Goal: Task Accomplishment & Management: Manage account settings

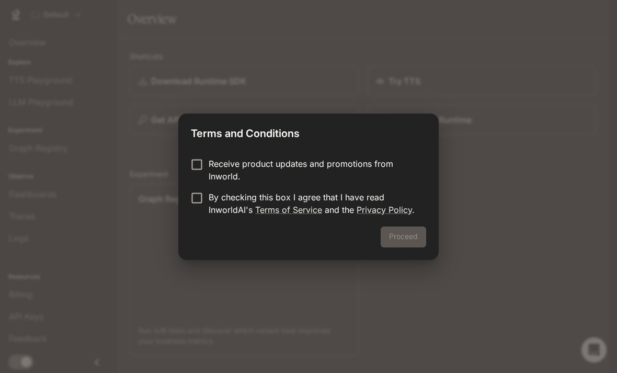
click at [406, 236] on div "Proceed" at bounding box center [308, 242] width 260 height 33
click at [199, 224] on div "Receive product updates and promotions from Inworld. By checking this box I agr…" at bounding box center [308, 187] width 260 height 77
click at [409, 241] on button "Proceed" at bounding box center [403, 236] width 45 height 21
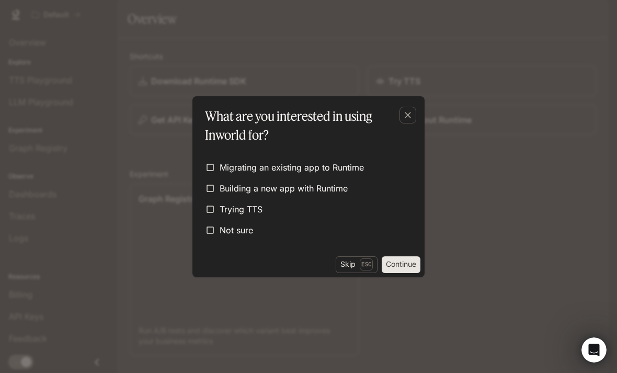
click at [355, 261] on button "Skip Esc" at bounding box center [357, 264] width 42 height 17
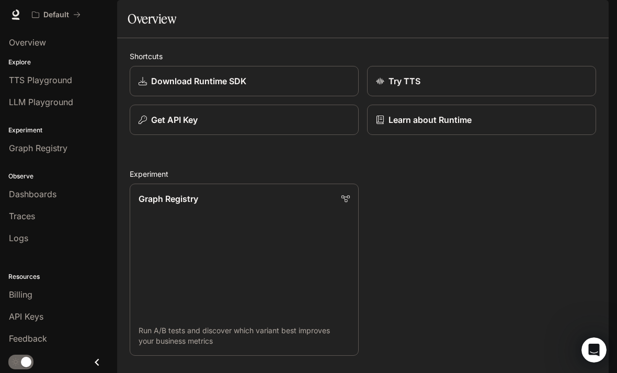
click at [595, 16] on img "button" at bounding box center [594, 14] width 15 height 15
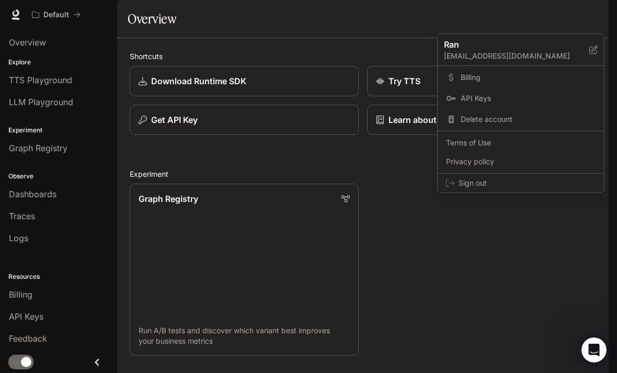
click at [498, 186] on span "Sign out" at bounding box center [527, 183] width 137 height 10
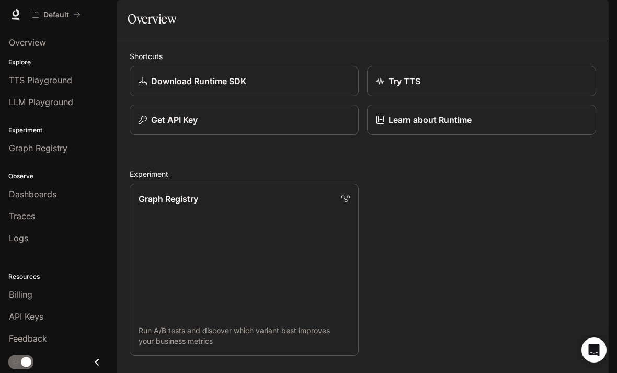
click at [594, 16] on img "button" at bounding box center [594, 14] width 15 height 15
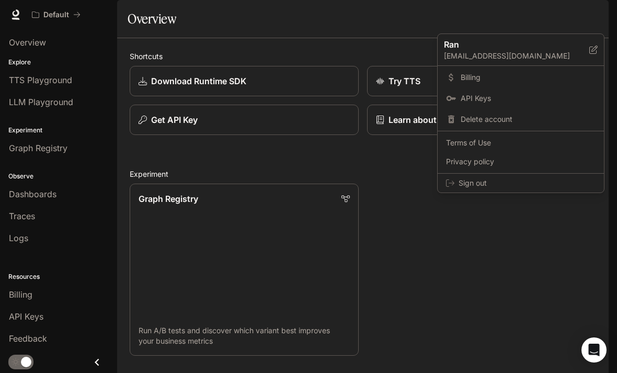
click at [498, 120] on span "Delete account" at bounding box center [528, 119] width 135 height 10
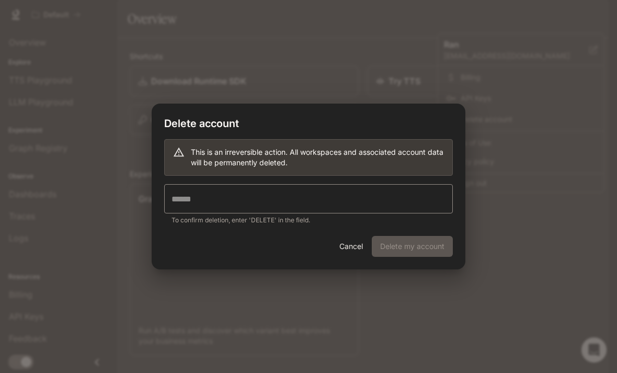
click at [430, 197] on input "text" at bounding box center [308, 198] width 289 height 29
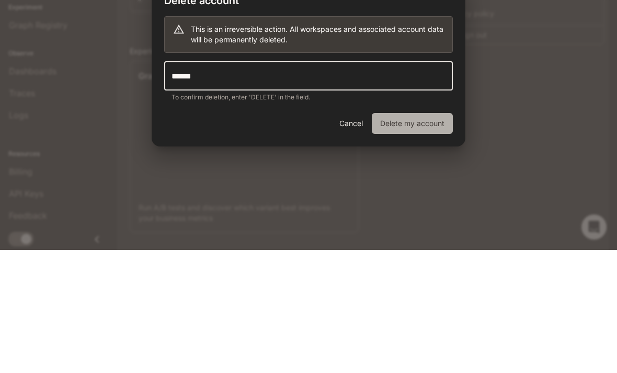
type input "******"
click at [421, 236] on button "Delete my account" at bounding box center [412, 246] width 81 height 21
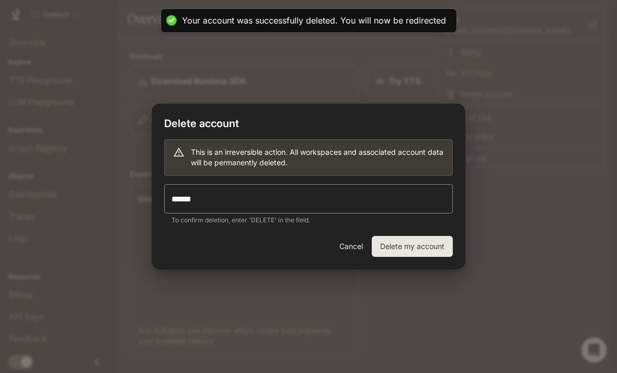
click at [417, 250] on button "Delete my account" at bounding box center [412, 246] width 81 height 21
